Goal: Navigation & Orientation: Find specific page/section

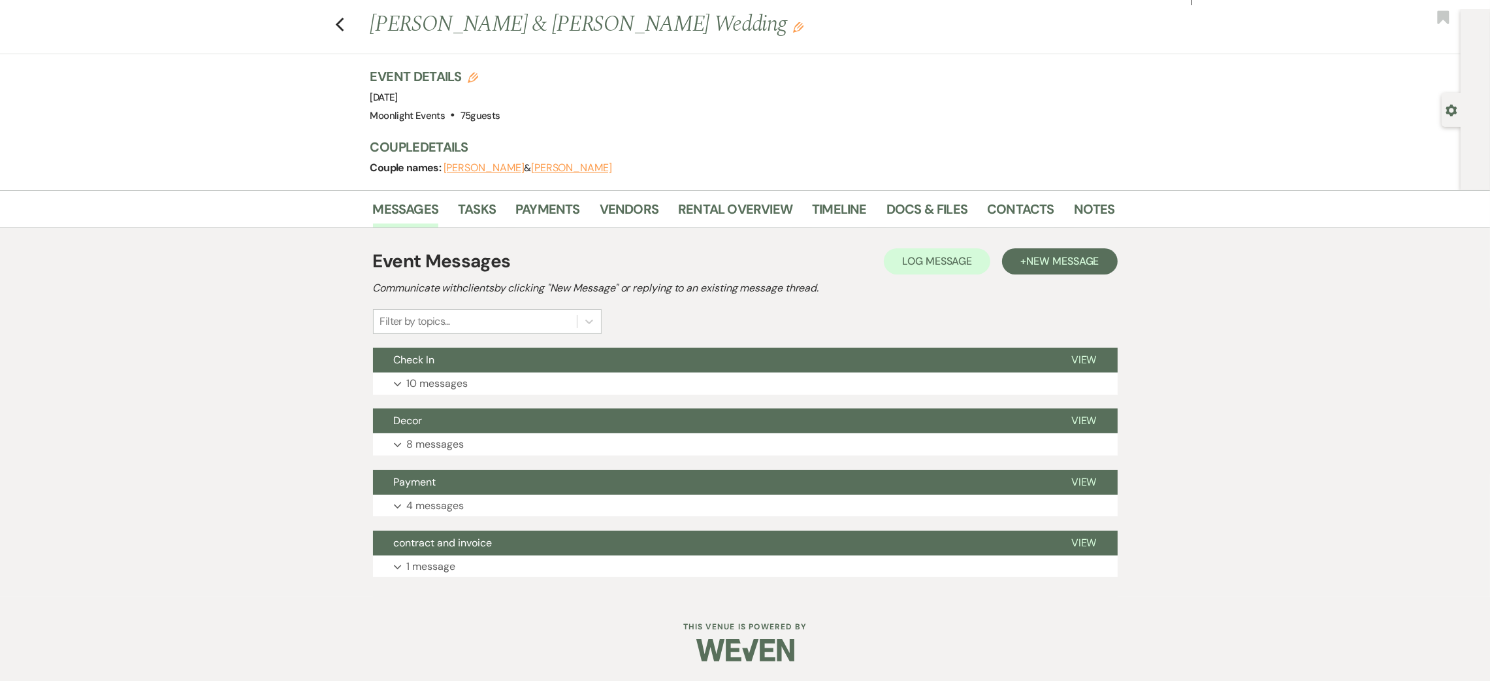
scroll to position [25, 0]
click at [1087, 206] on link "Notes" at bounding box center [1094, 213] width 41 height 29
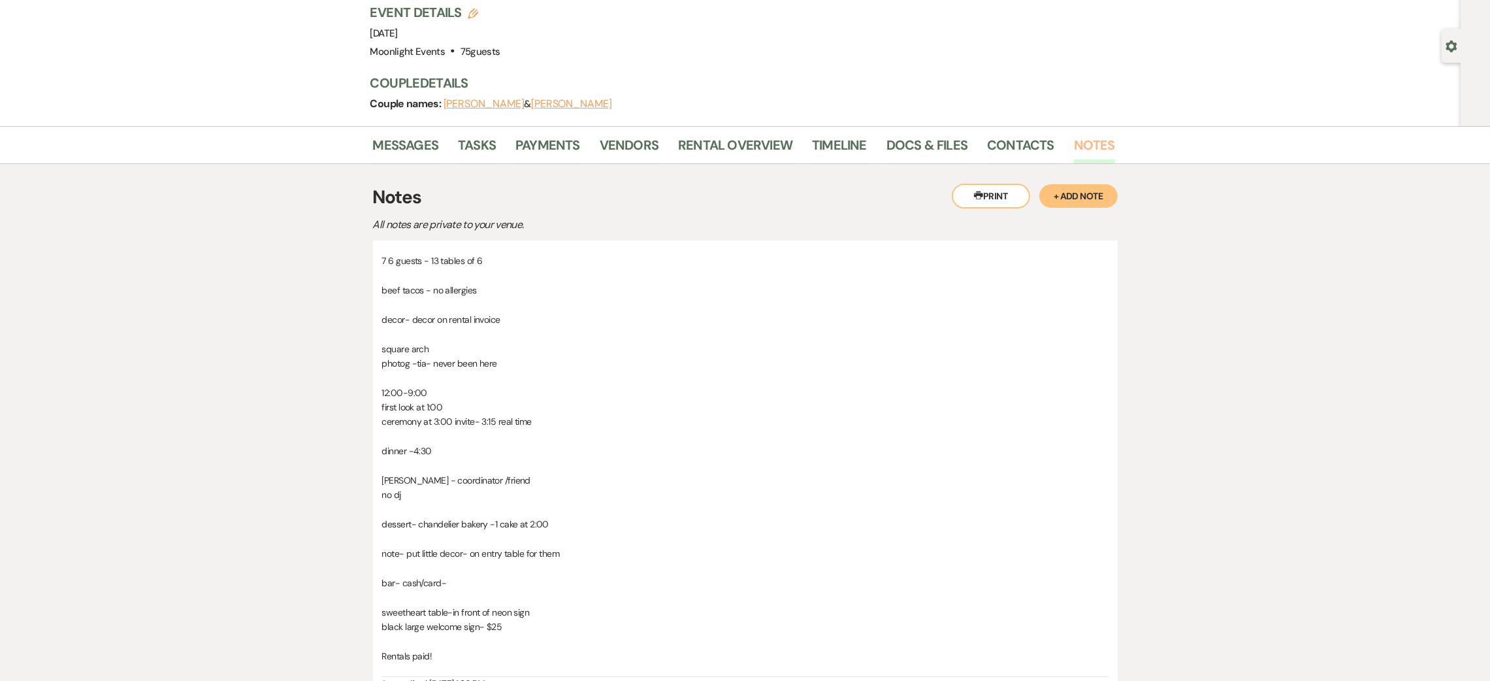
scroll to position [123, 0]
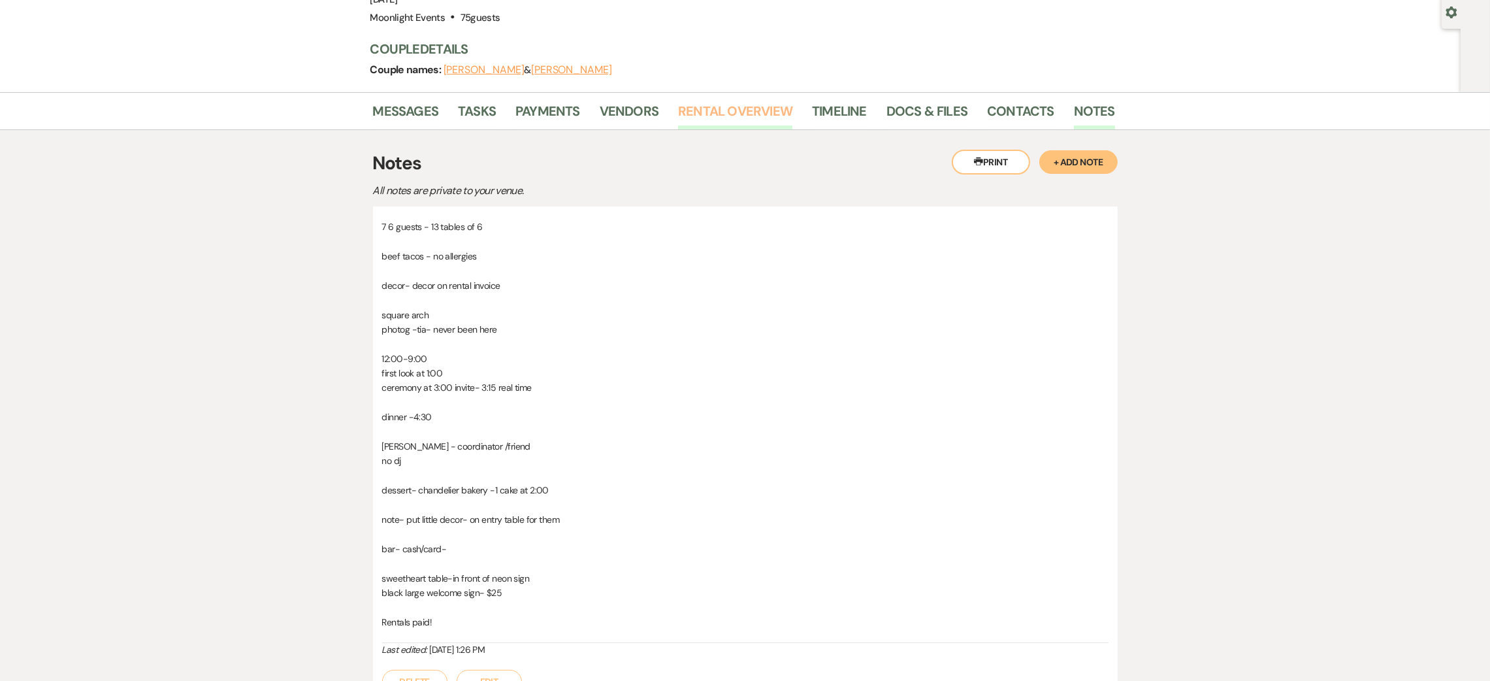
click at [750, 100] on li "Rental Overview" at bounding box center [745, 113] width 134 height 31
click at [750, 101] on link "Rental Overview" at bounding box center [735, 115] width 114 height 29
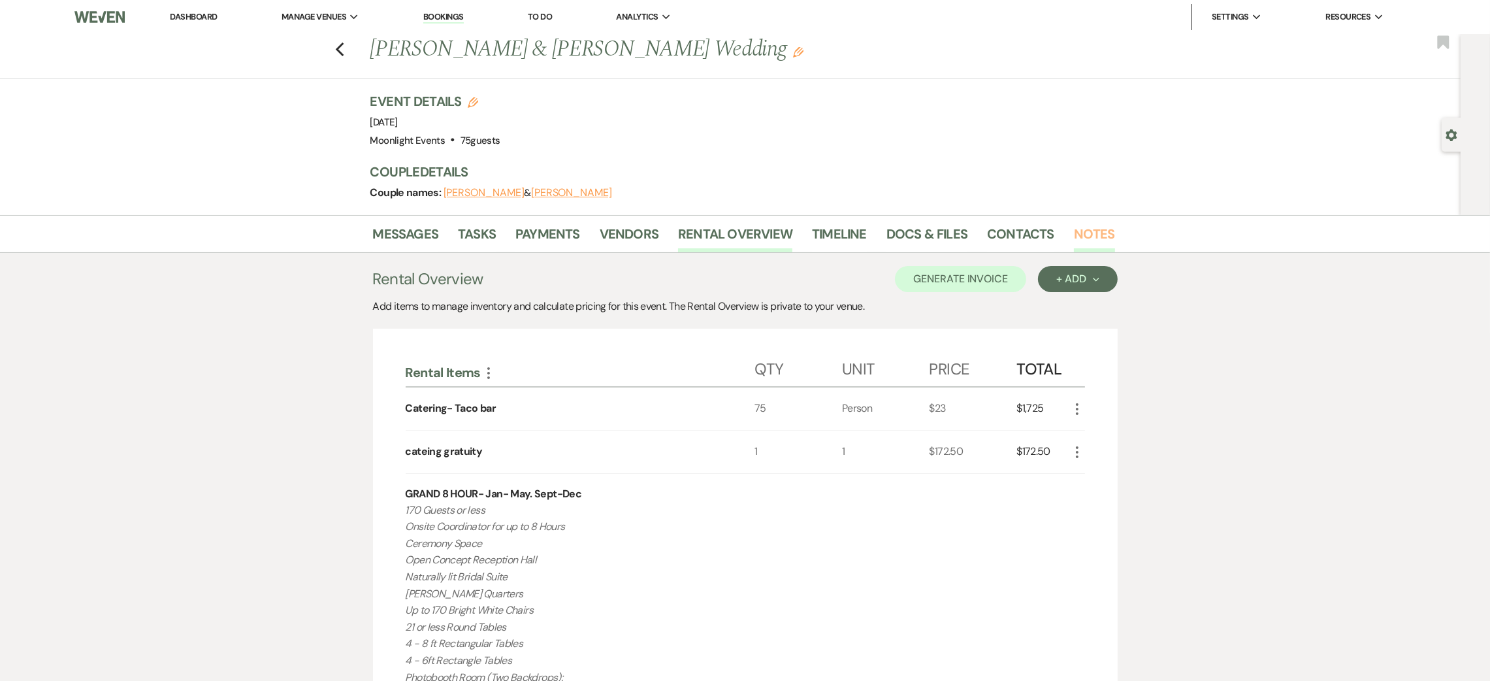
click at [1094, 229] on link "Notes" at bounding box center [1094, 237] width 41 height 29
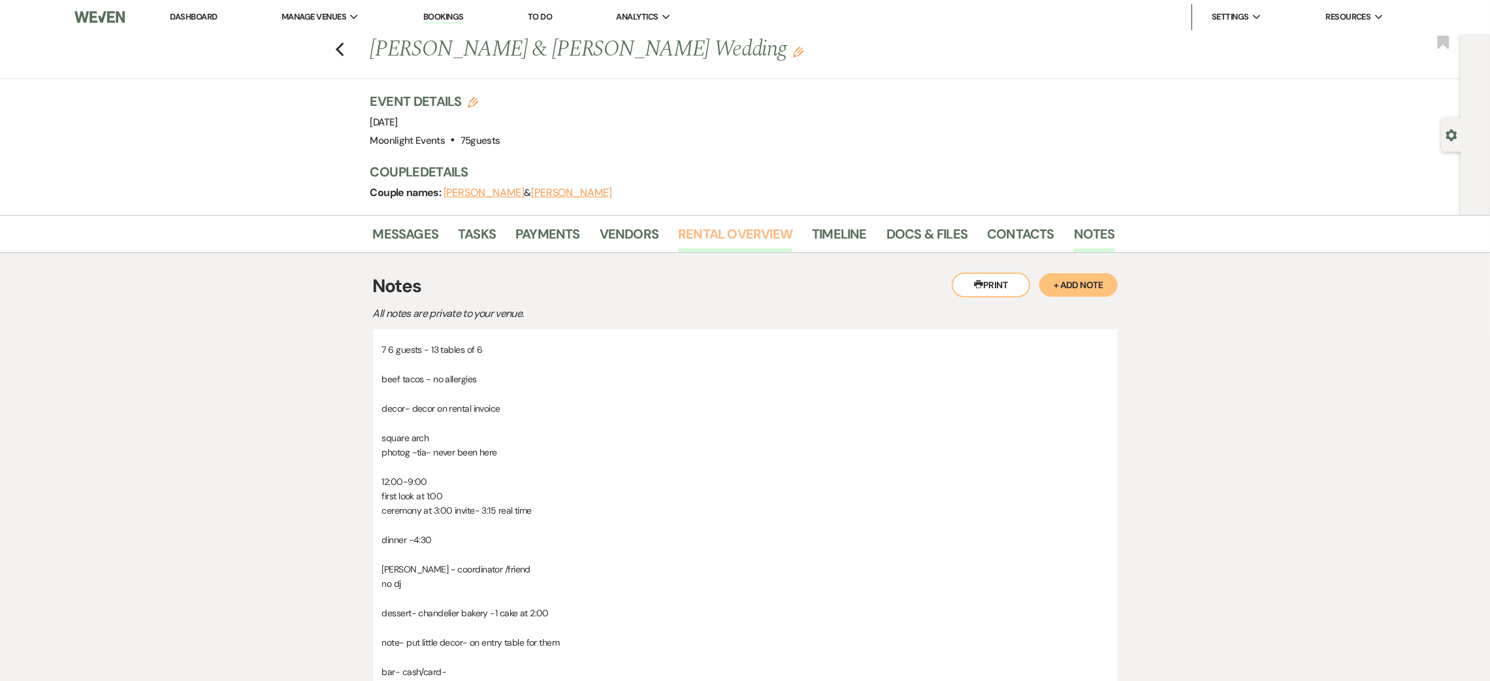
click at [731, 227] on link "Rental Overview" at bounding box center [735, 237] width 114 height 29
